Goal: Find specific page/section: Locate a particular part of the current website

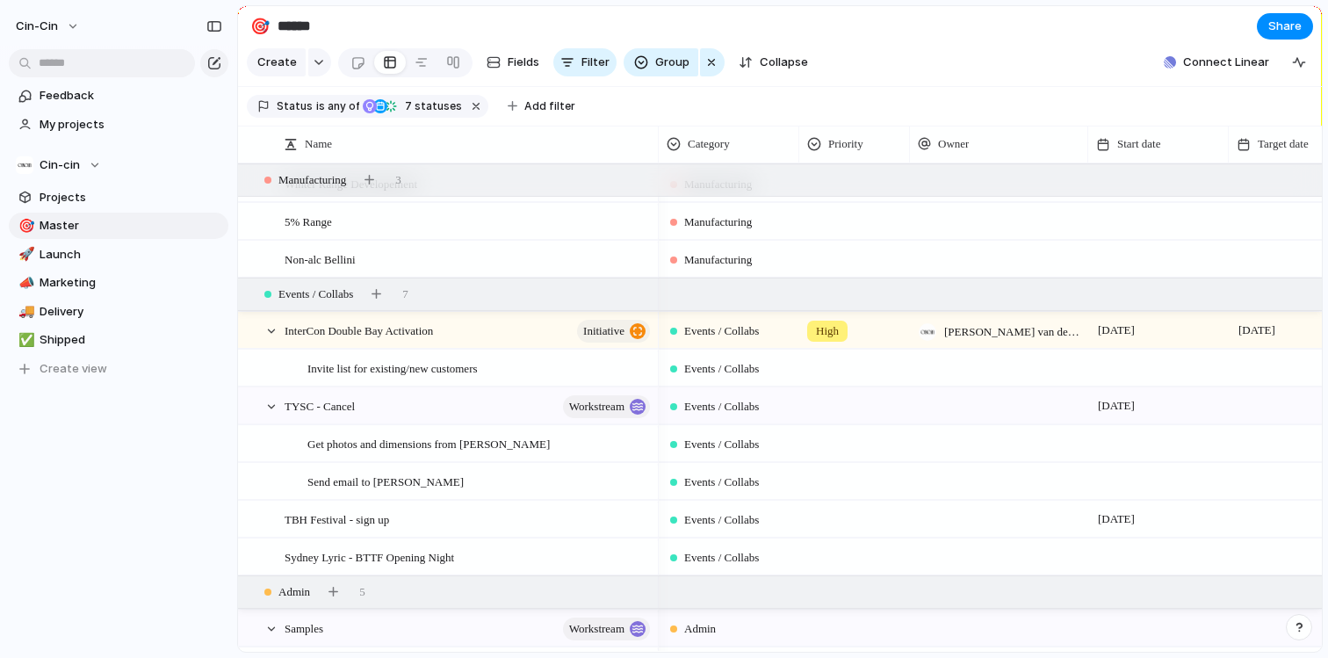
scroll to position [858, 0]
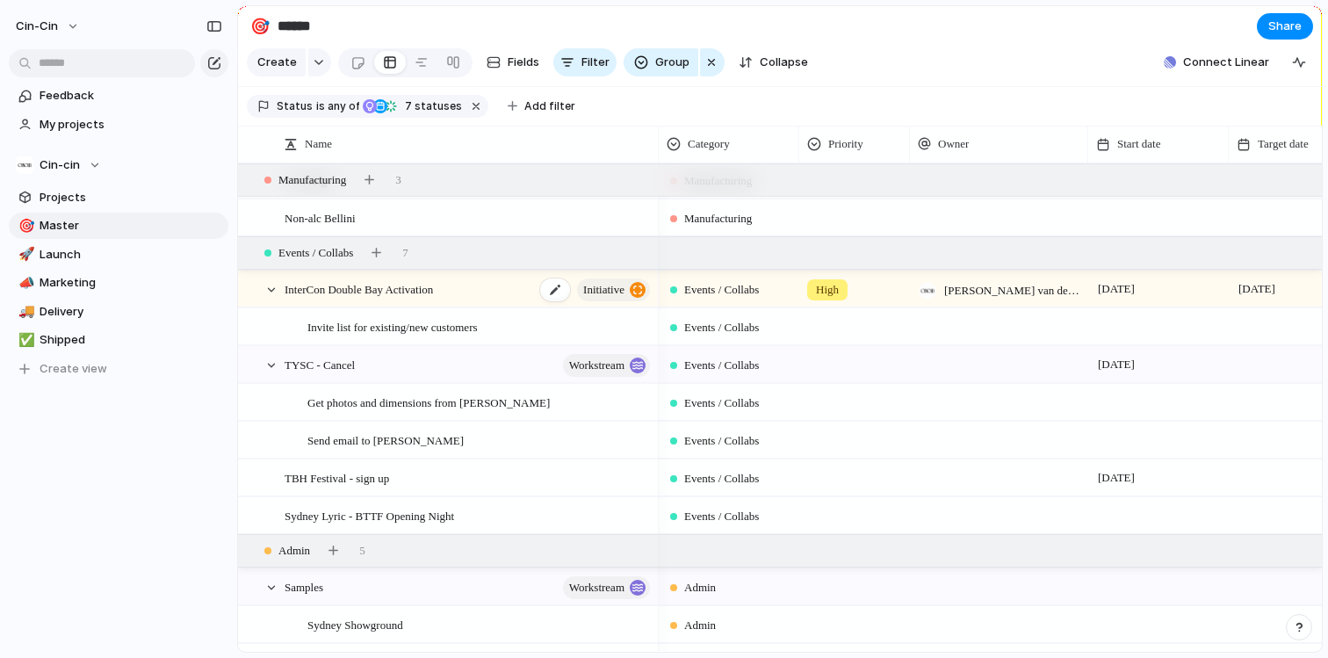
click at [496, 289] on div "InterCon Double Bay Activation initiative" at bounding box center [468, 289] width 368 height 36
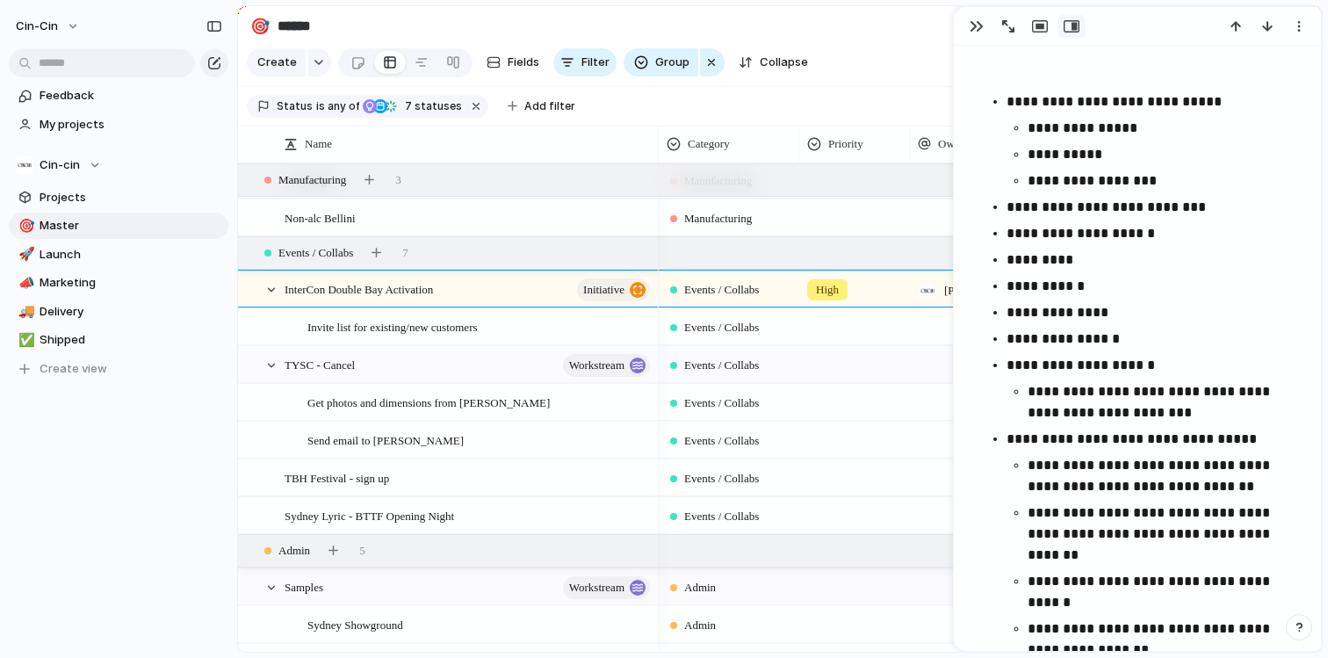
scroll to position [866, 0]
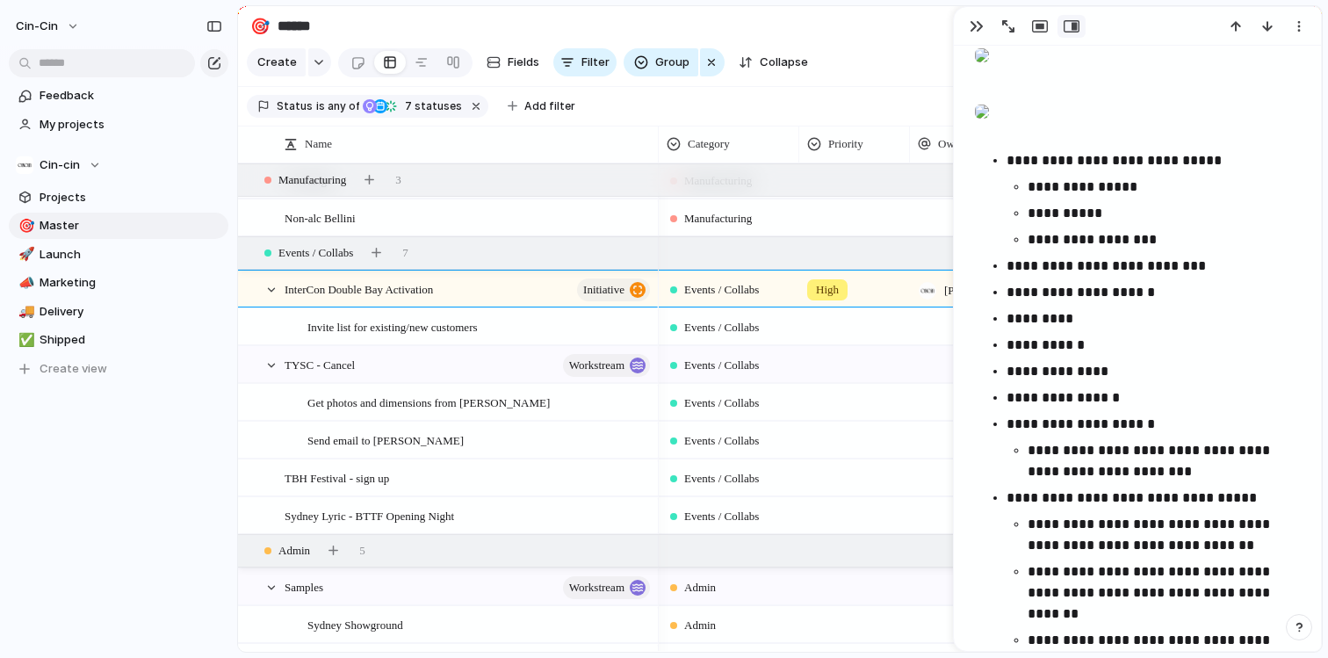
click at [989, 73] on div at bounding box center [982, 55] width 14 height 35
